Goal: Transaction & Acquisition: Subscribe to service/newsletter

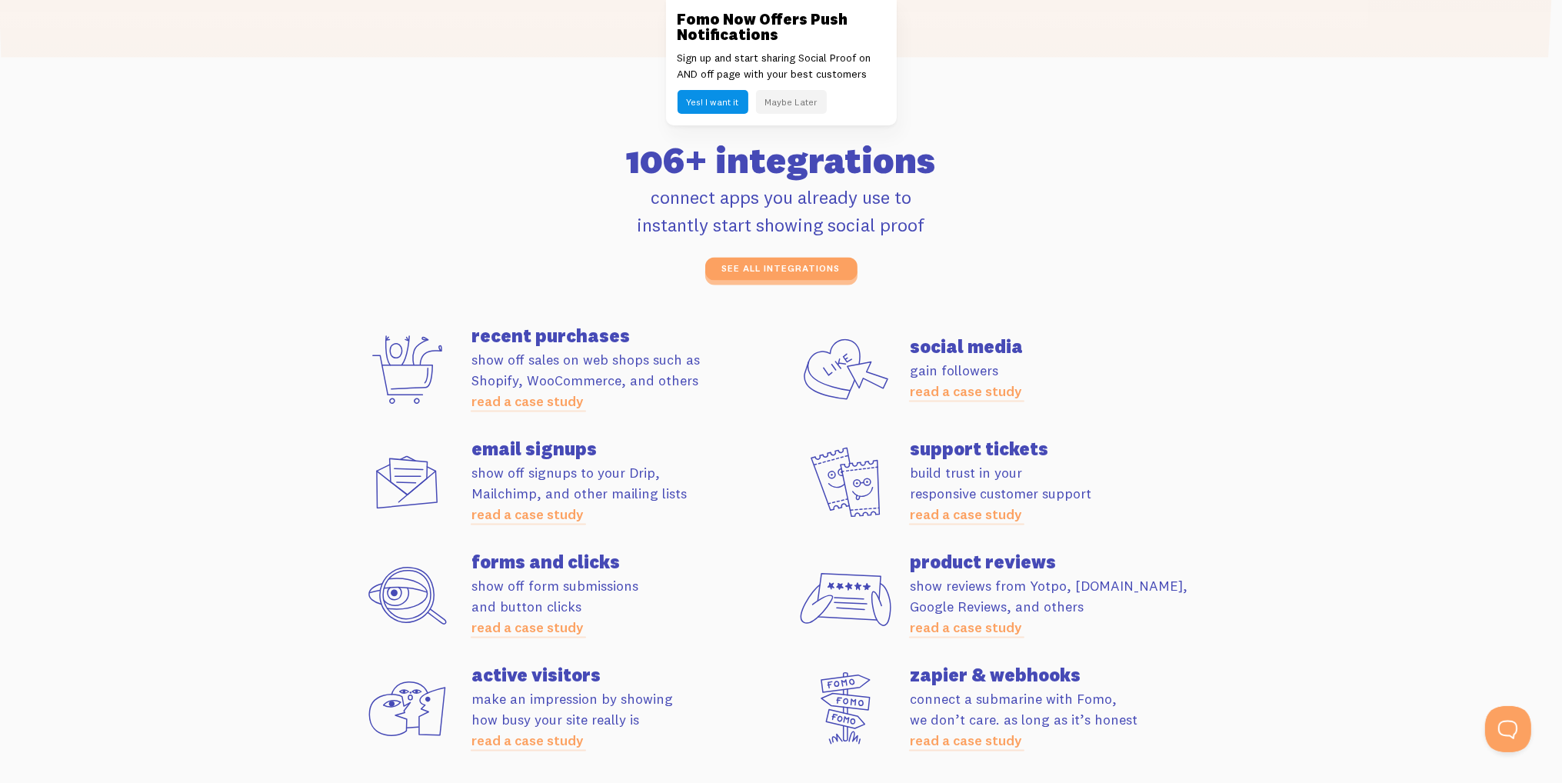
scroll to position [4153, 0]
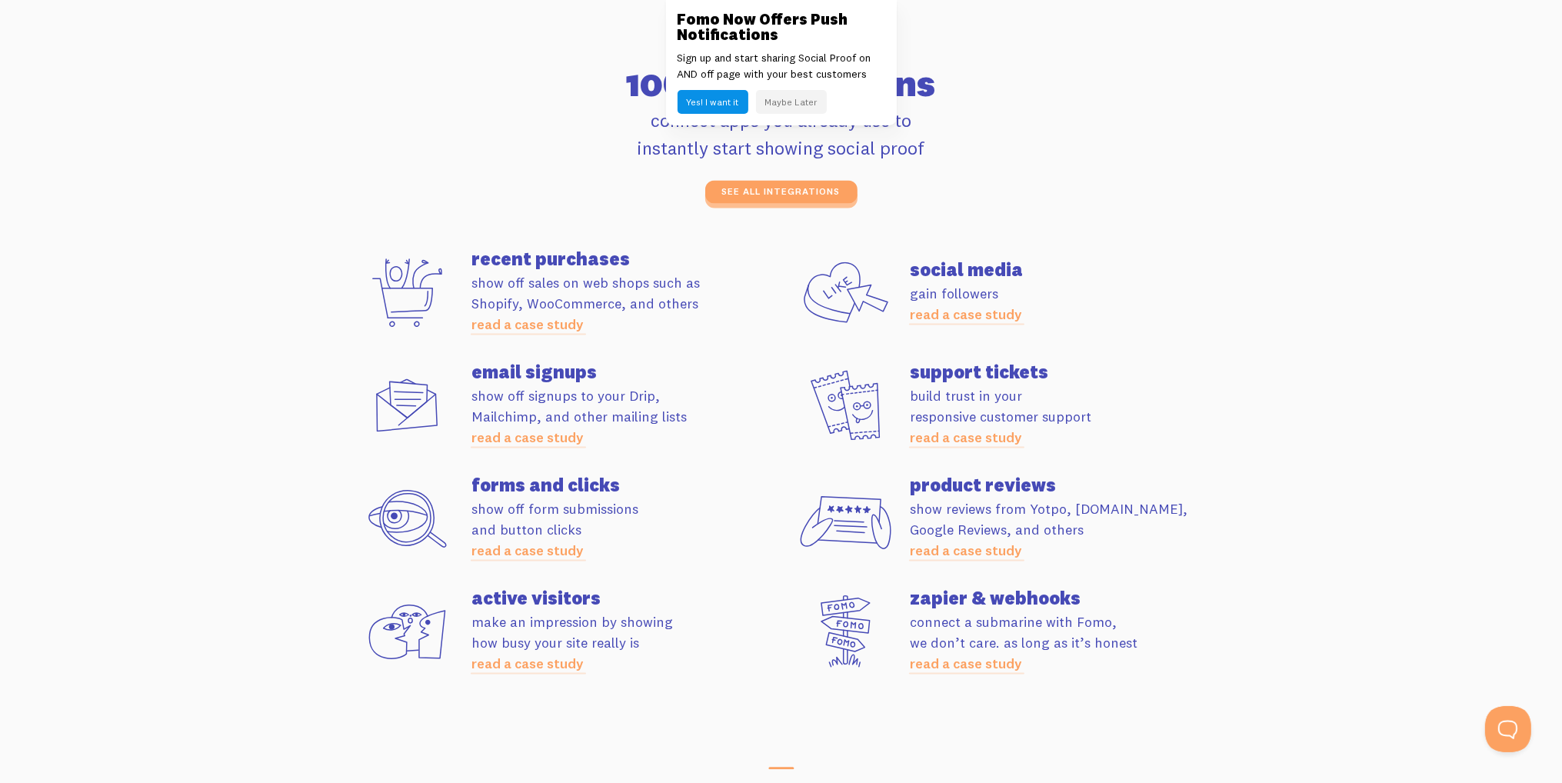
click at [148, 416] on section "Apps 106+ integrations connect apps you already use to instantly start showing …" at bounding box center [781, 368] width 1562 height 777
click at [807, 105] on button "Maybe Later" at bounding box center [791, 102] width 71 height 24
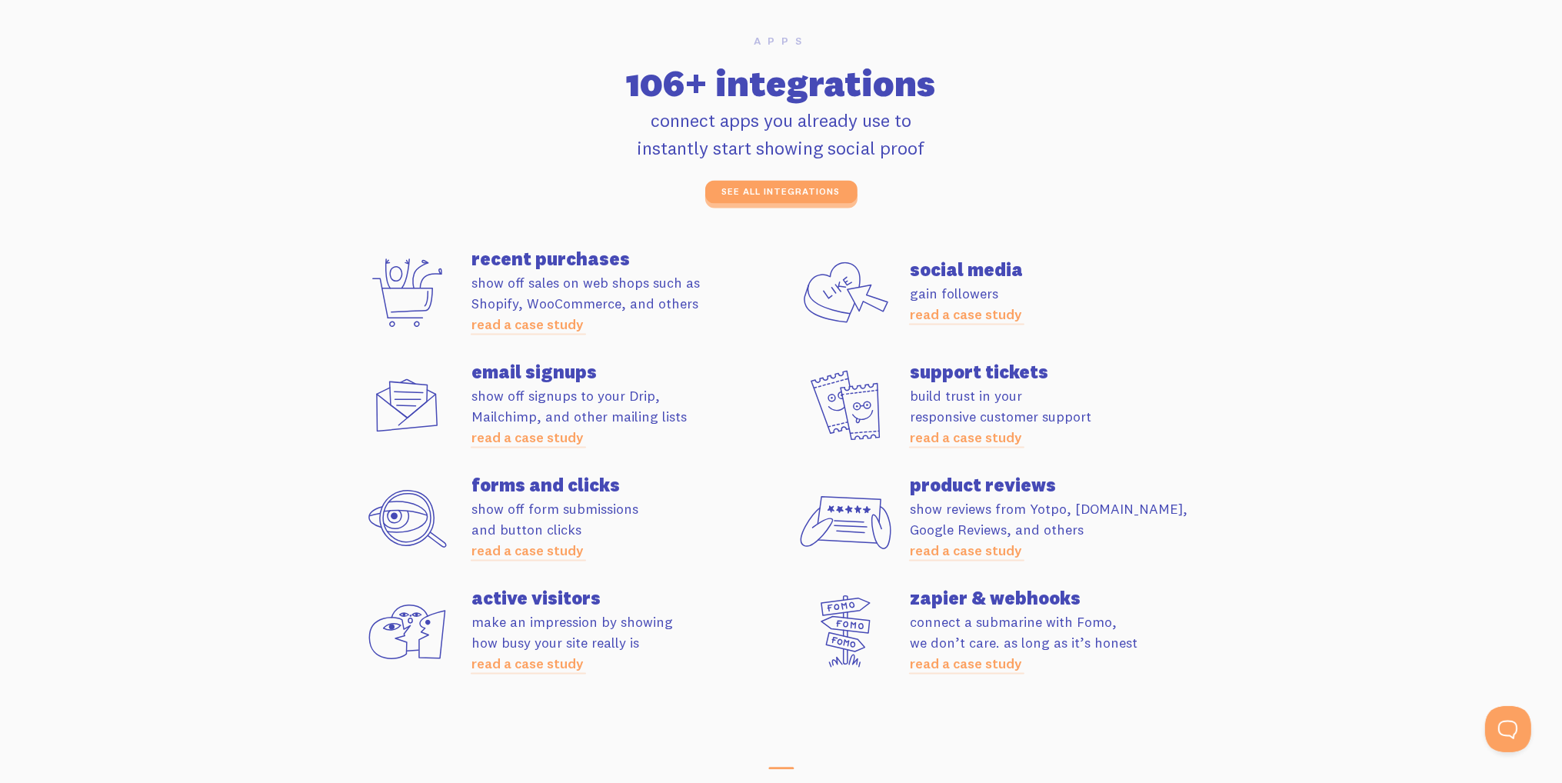
scroll to position [4230, 0]
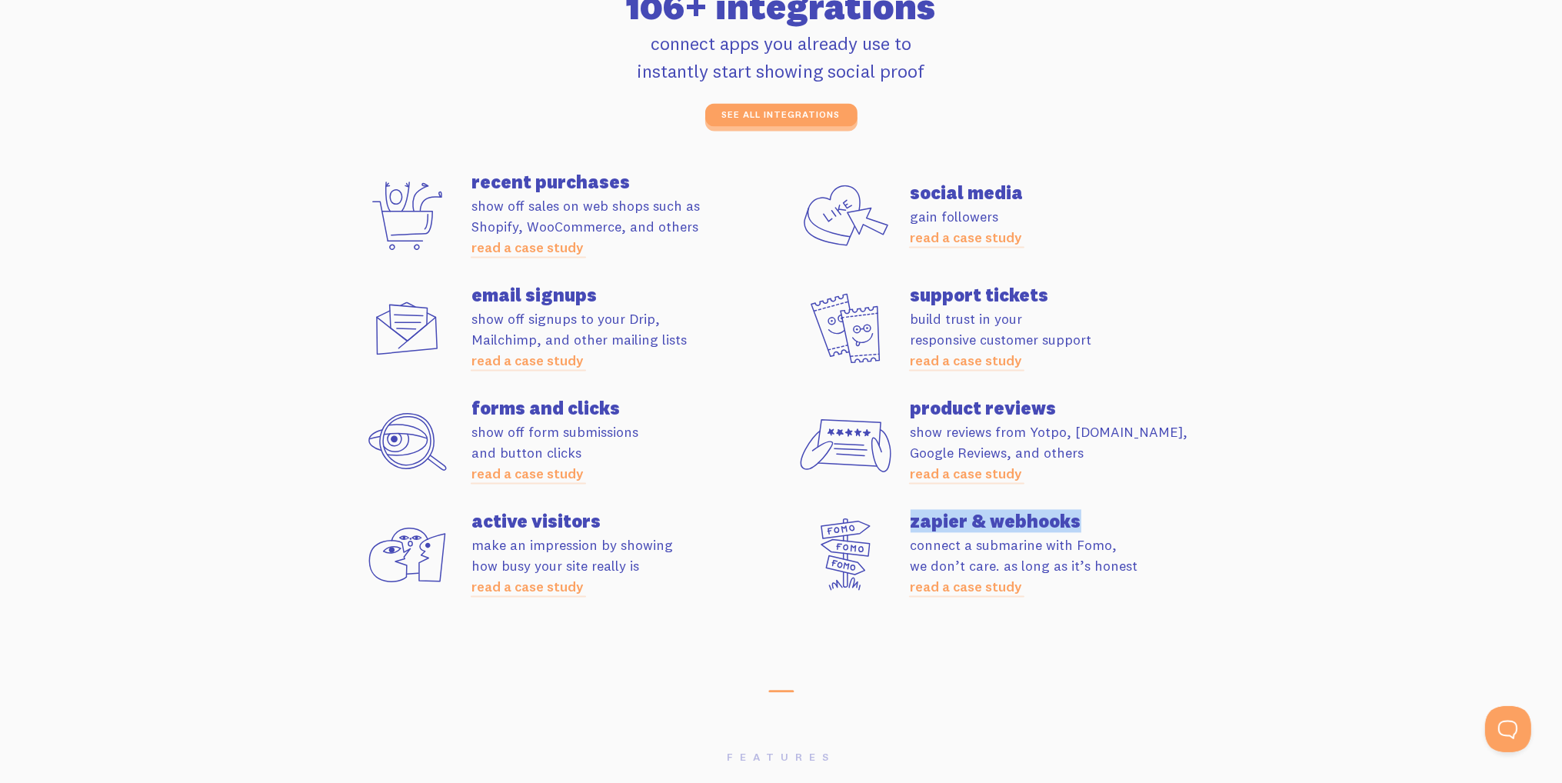
drag, startPoint x: 907, startPoint y: 523, endPoint x: 1091, endPoint y: 514, distance: 184.0
click at [1091, 514] on div "zapier & webhooks connect a submarine with Fomo, we don’t care. as long as it’s…" at bounding box center [1000, 553] width 438 height 85
click at [1034, 521] on h4 "zapier & webhooks" at bounding box center [1065, 520] width 309 height 18
drag, startPoint x: 900, startPoint y: 514, endPoint x: 1106, endPoint y: 517, distance: 206.1
click at [1106, 517] on div "zapier & webhooks connect a submarine with Fomo, we don’t care. as long as it’s…" at bounding box center [1000, 553] width 438 height 85
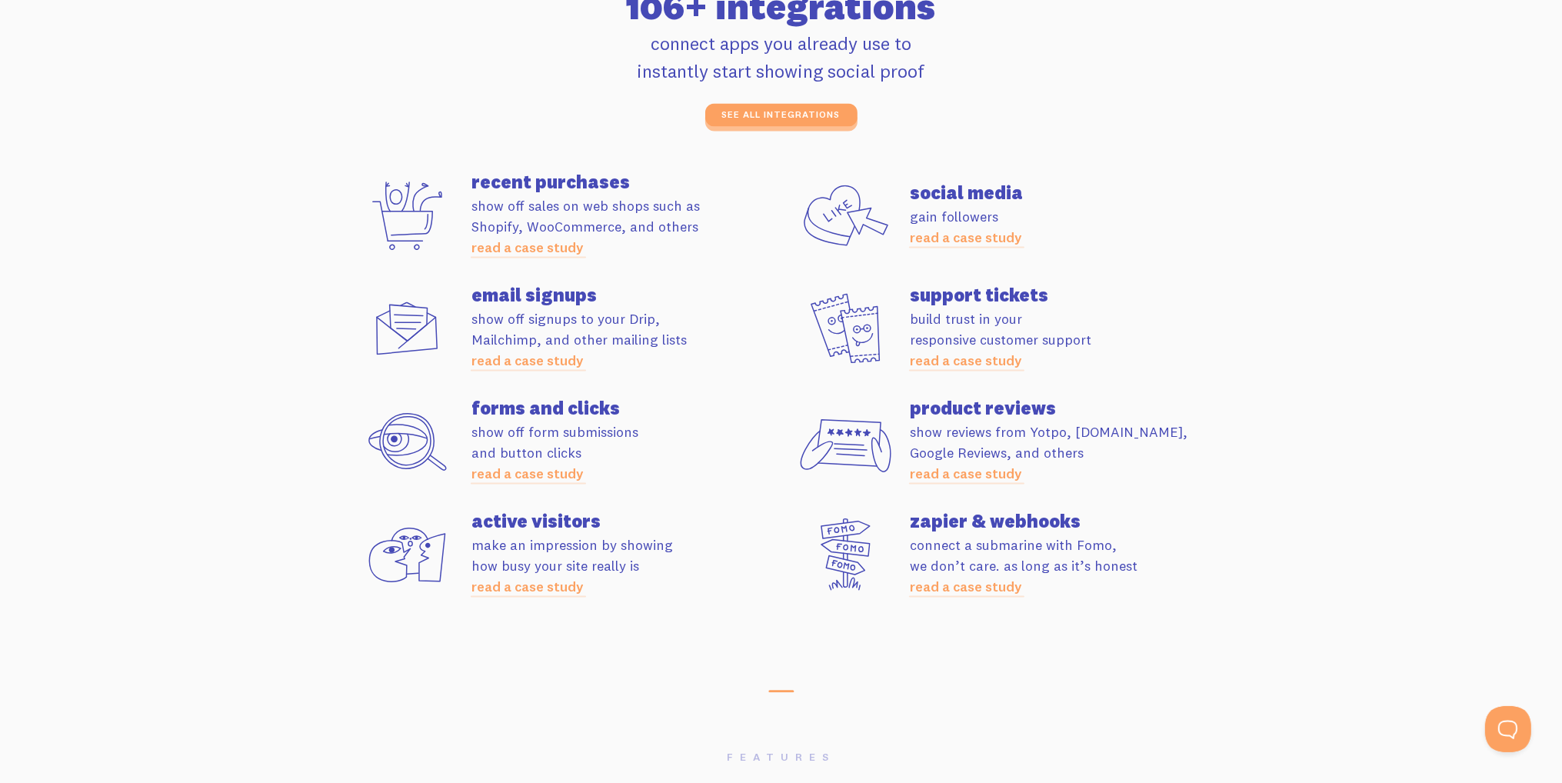
click at [1055, 550] on p "connect a submarine with Fomo, we don’t care. as long as it’s honest read a cas…" at bounding box center [1065, 565] width 309 height 62
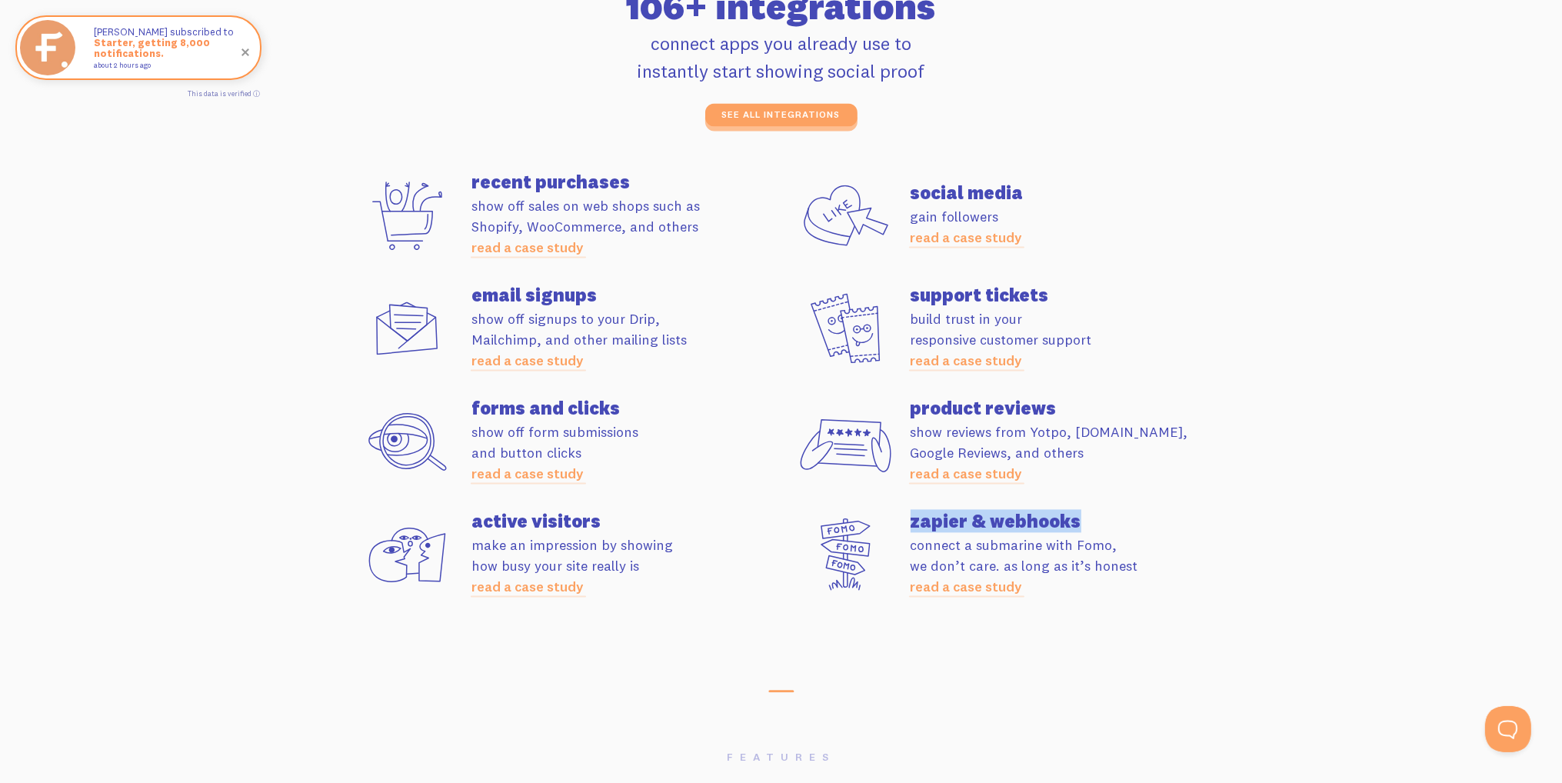
drag, startPoint x: 996, startPoint y: 514, endPoint x: 1107, endPoint y: 523, distance: 111.9
click at [1131, 515] on div "zapier & webhooks connect a submarine with Fomo, we don’t care. as long as it’s…" at bounding box center [1000, 553] width 438 height 85
click at [998, 541] on p "connect a submarine with Fomo, we don’t care. as long as it’s honest read a cas…" at bounding box center [1065, 565] width 309 height 62
drag, startPoint x: 922, startPoint y: 522, endPoint x: 1124, endPoint y: 513, distance: 201.7
click at [1124, 513] on h4 "zapier & webhooks" at bounding box center [1065, 520] width 309 height 18
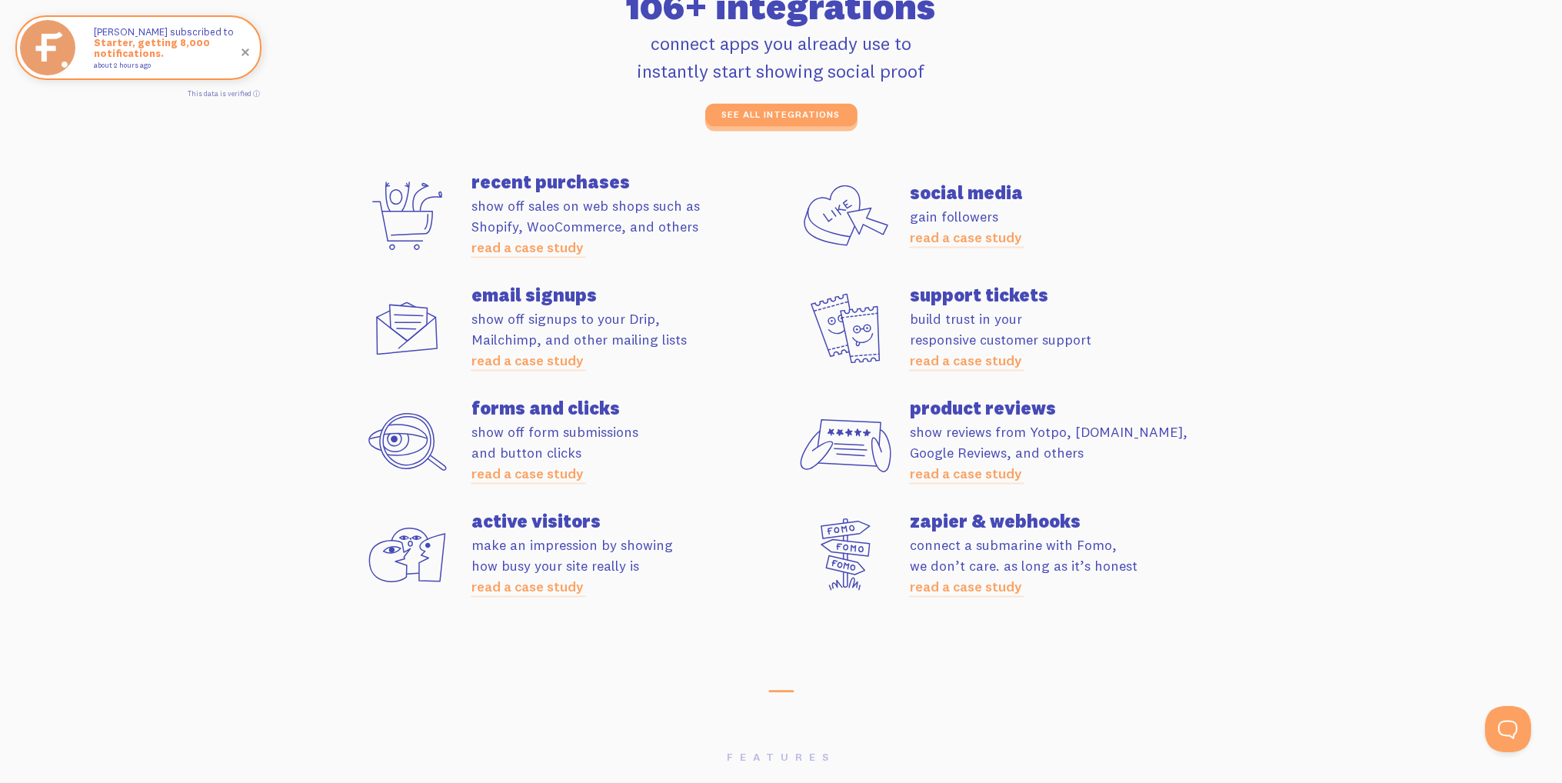
click at [1056, 538] on p "connect a submarine with Fomo, we don’t care. as long as it’s honest read a cas…" at bounding box center [1065, 565] width 309 height 62
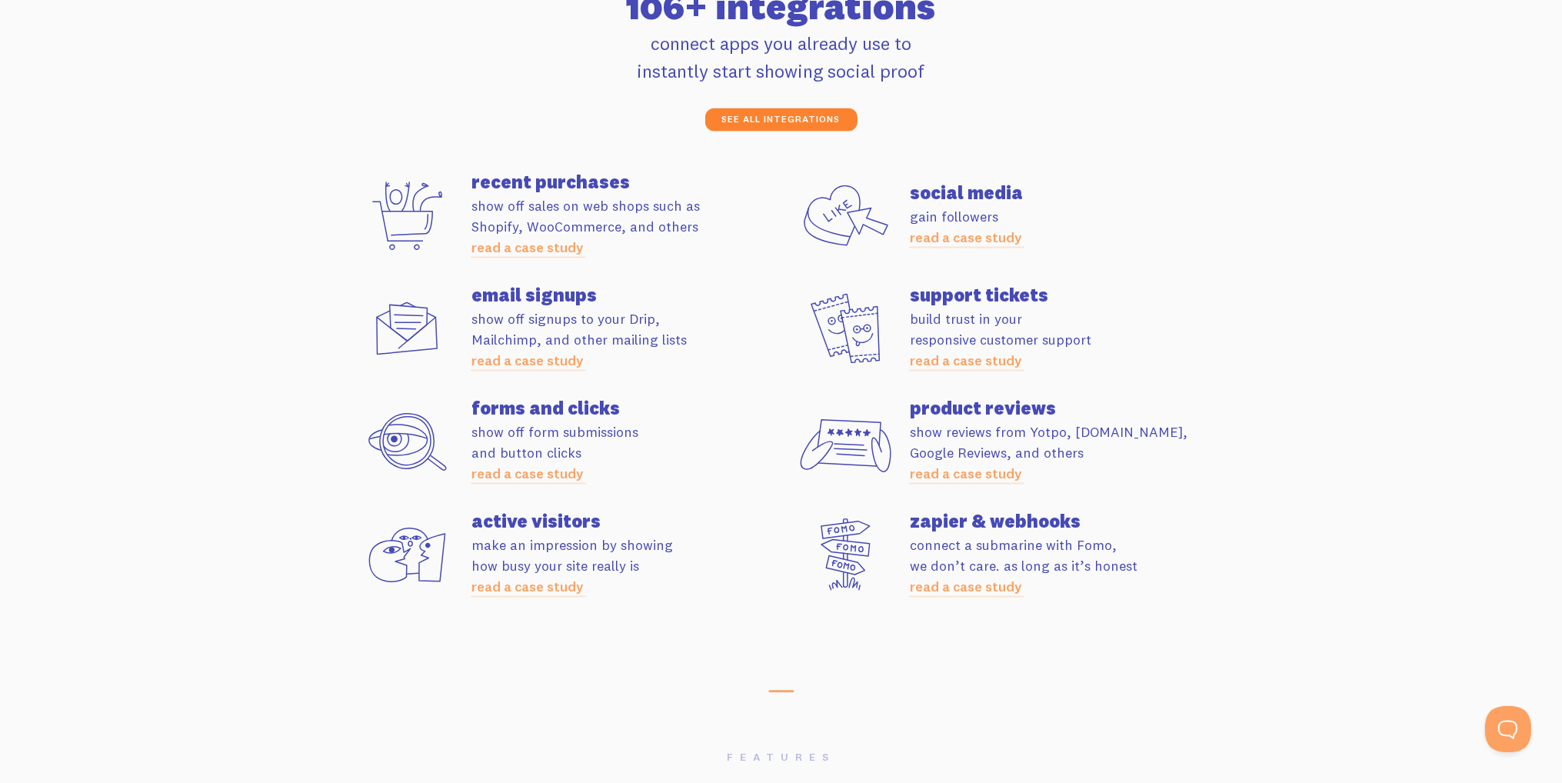
scroll to position [4153, 0]
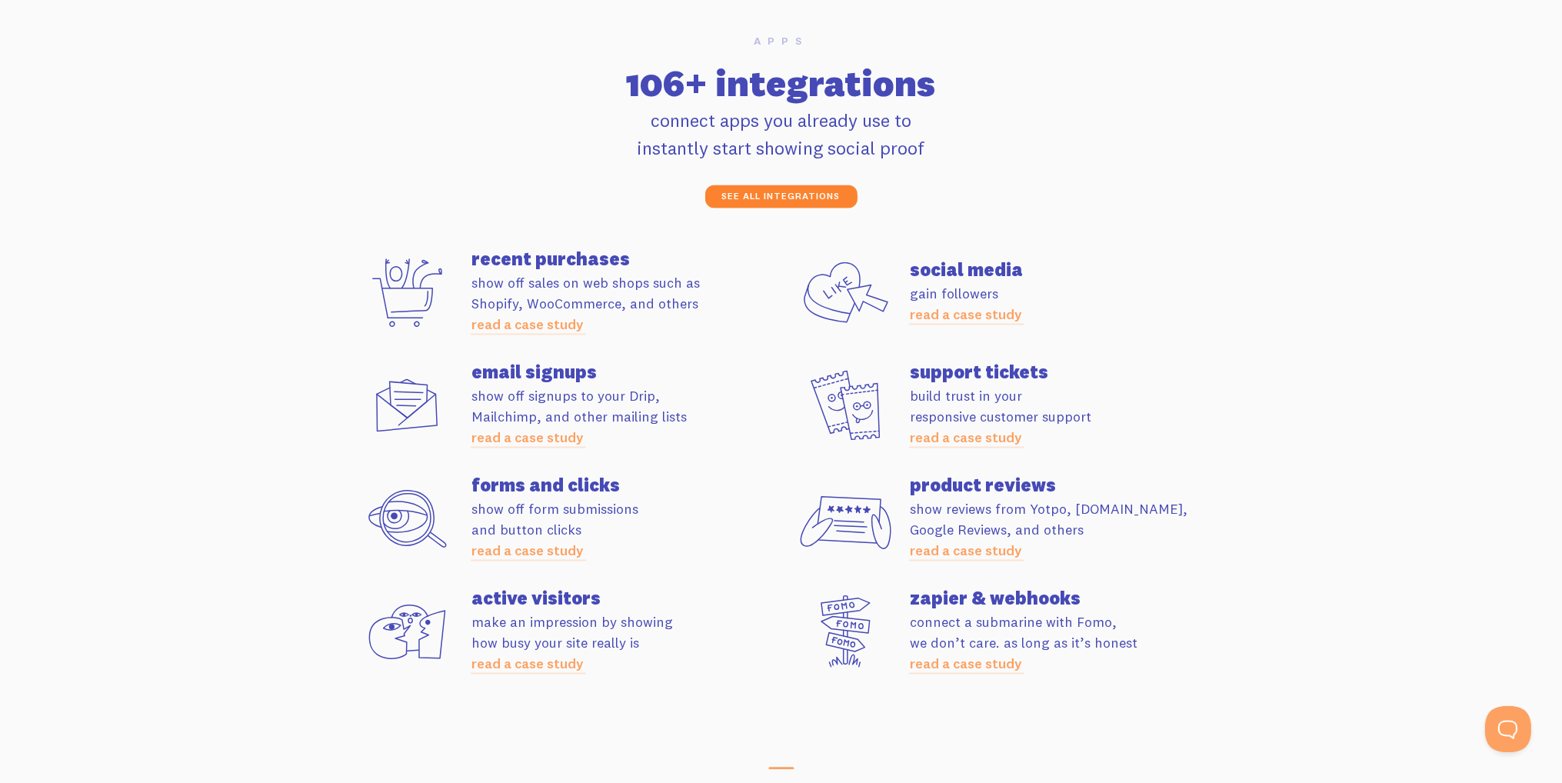
click at [769, 195] on link "see all integrations" at bounding box center [781, 196] width 152 height 23
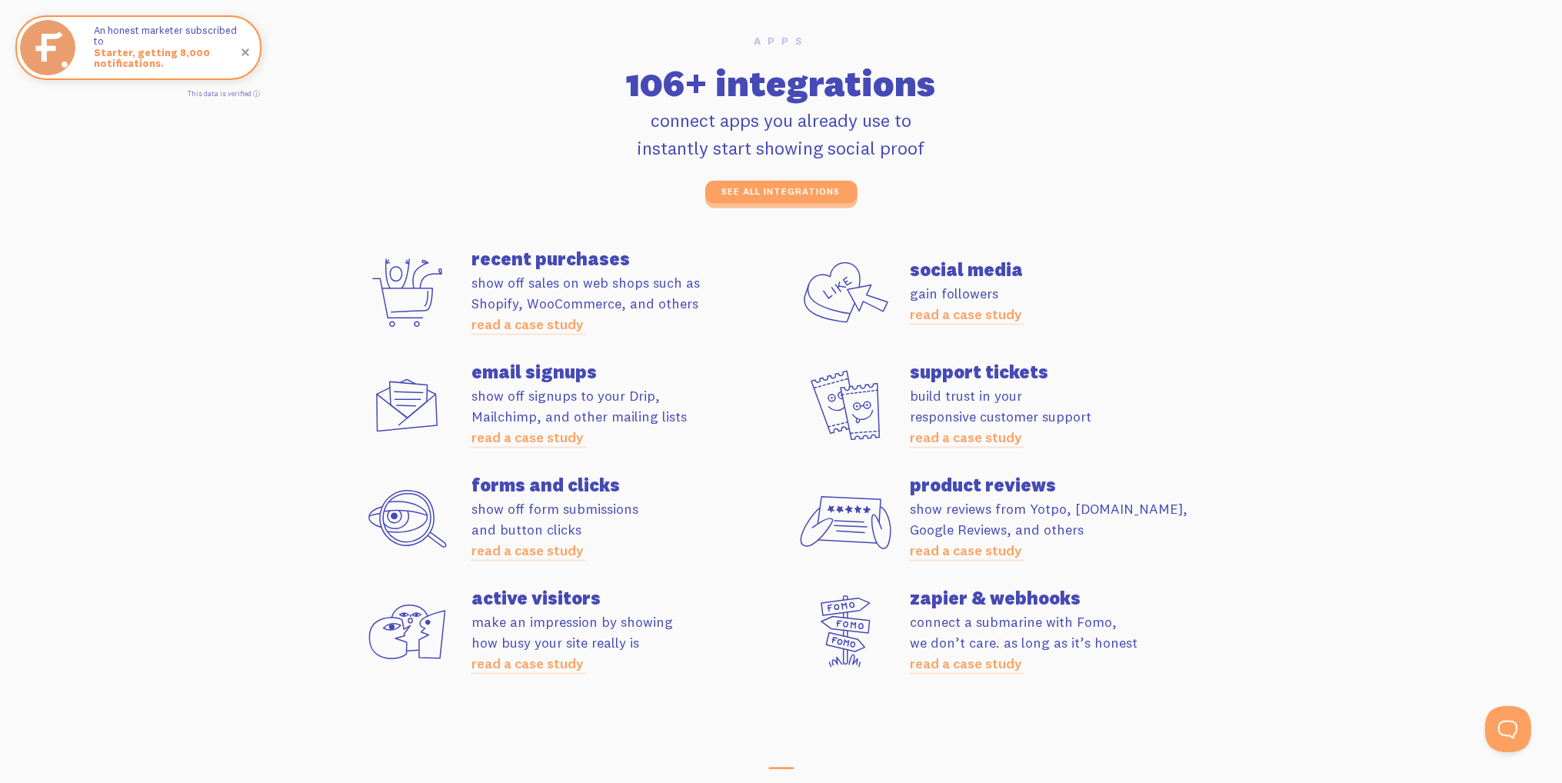
click at [141, 415] on section "Apps 106+ integrations connect apps you already use to instantly start showing …" at bounding box center [781, 368] width 1562 height 777
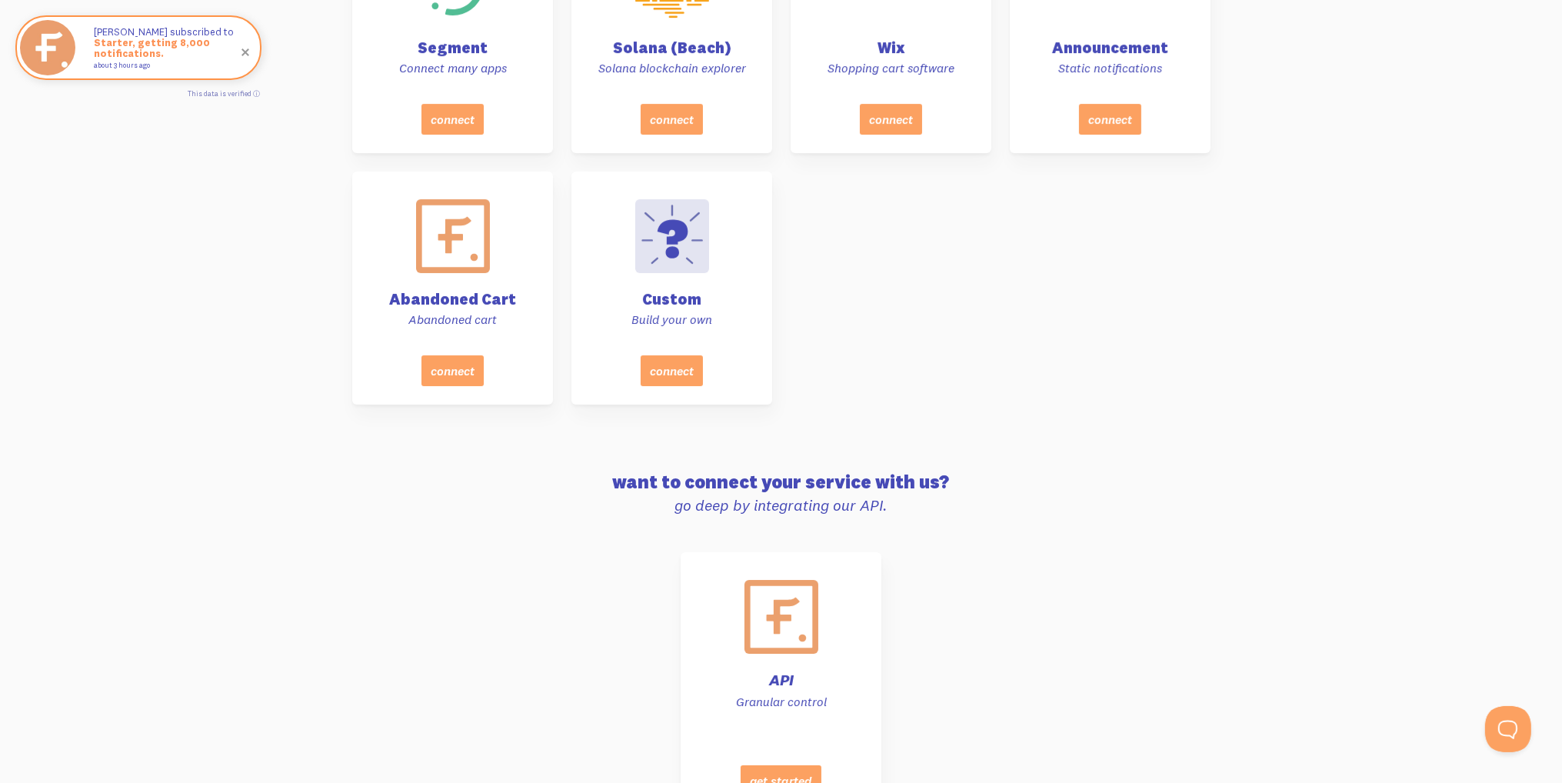
scroll to position [7229, 0]
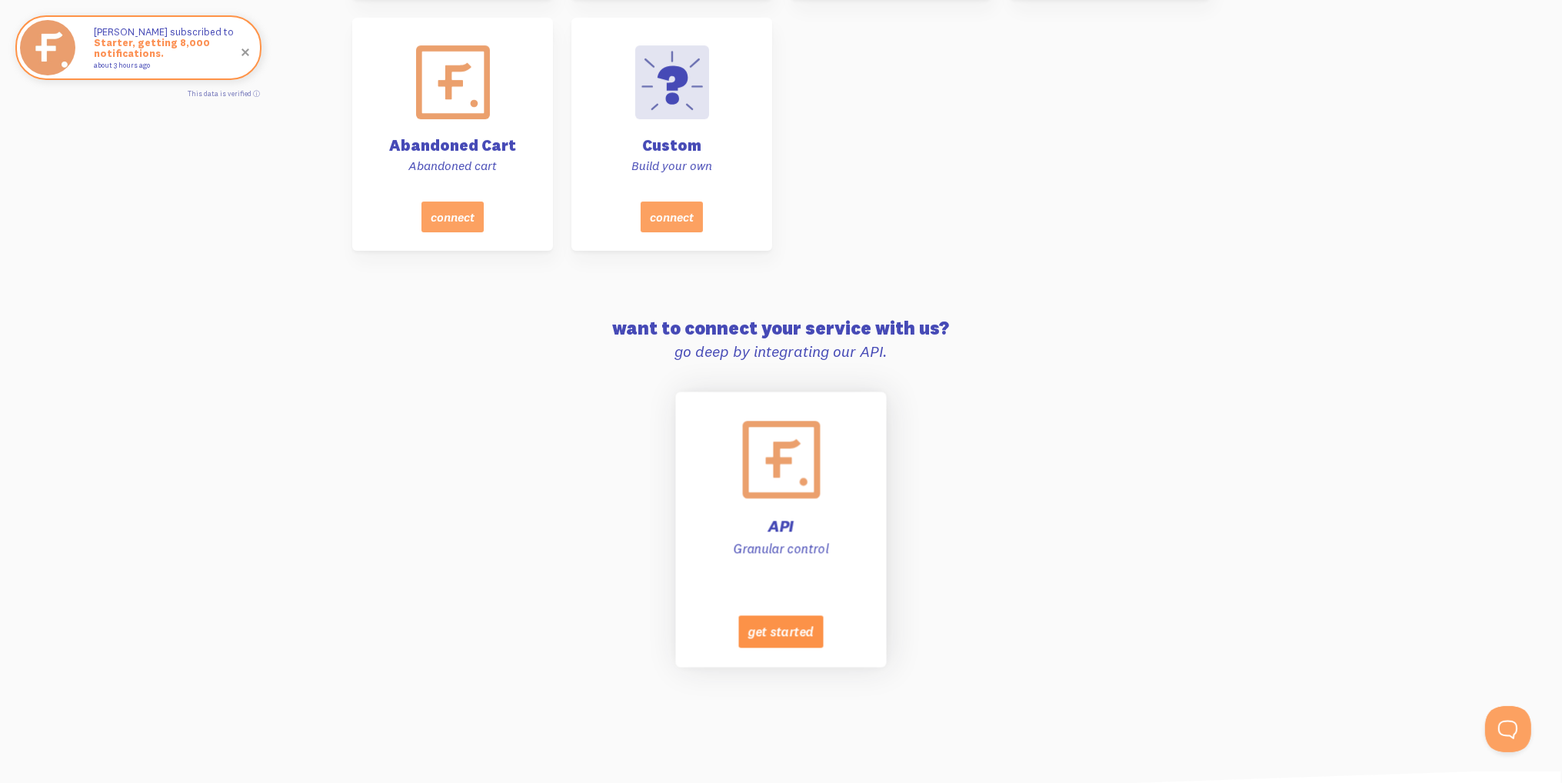
click at [800, 632] on button "get started" at bounding box center [780, 631] width 85 height 32
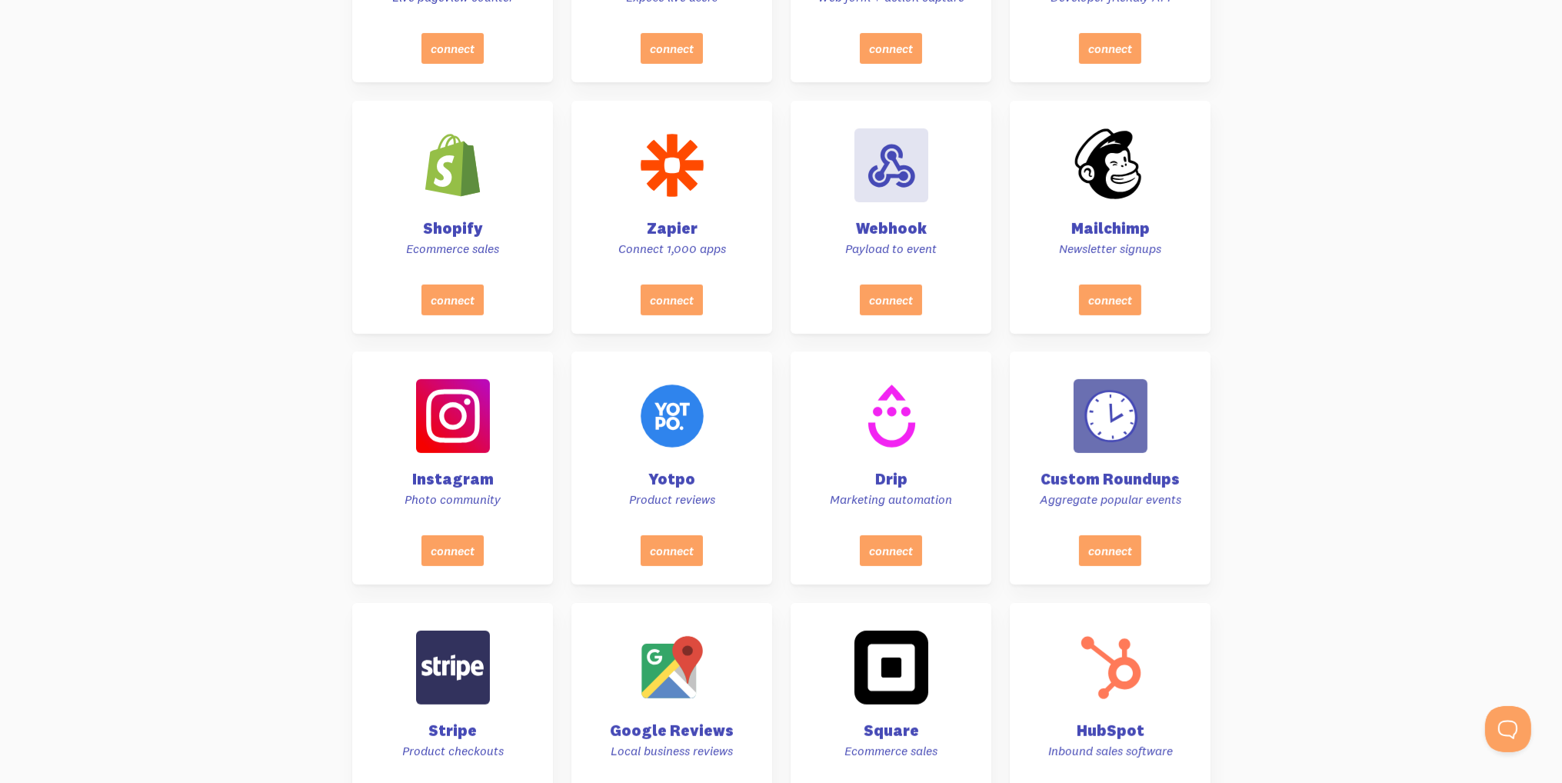
scroll to position [0, 0]
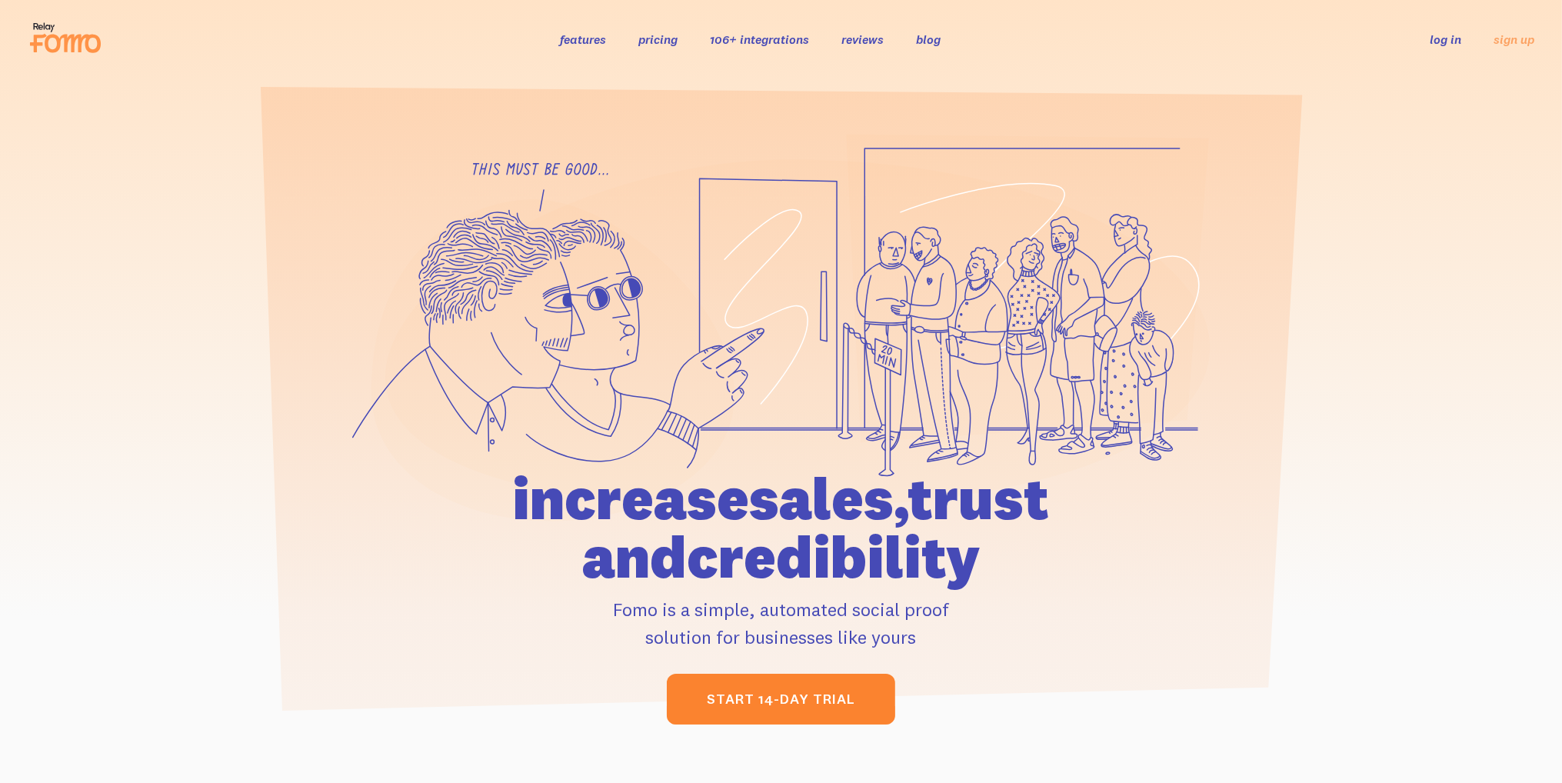
click at [781, 697] on link "start 14-day trial" at bounding box center [781, 699] width 228 height 51
